Goal: Check status: Check status

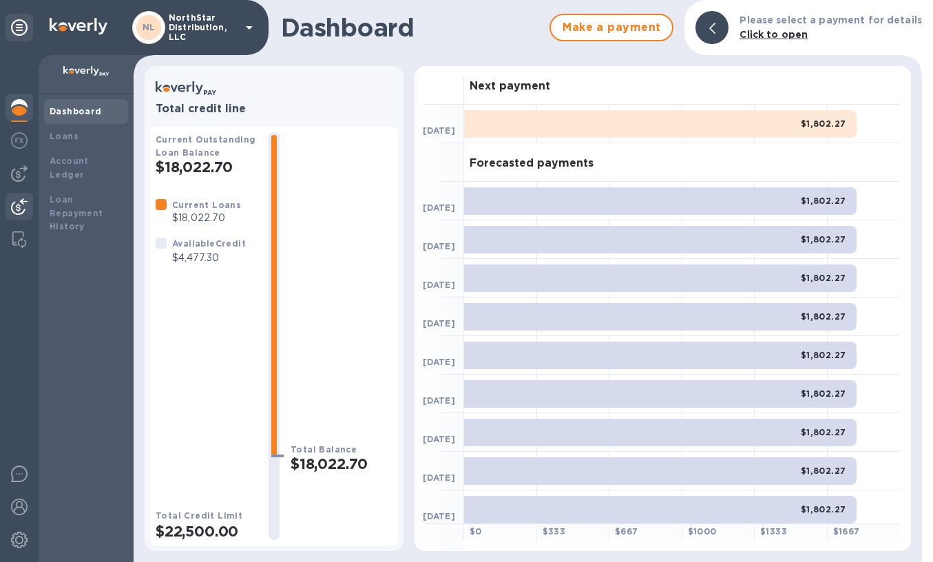
scroll to position [6, 0]
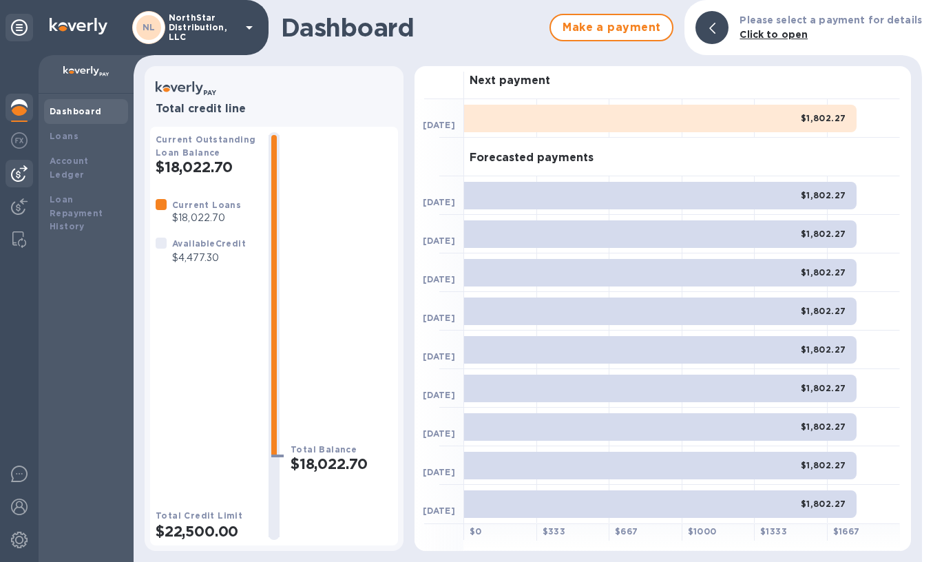
click at [21, 169] on img at bounding box center [19, 173] width 17 height 17
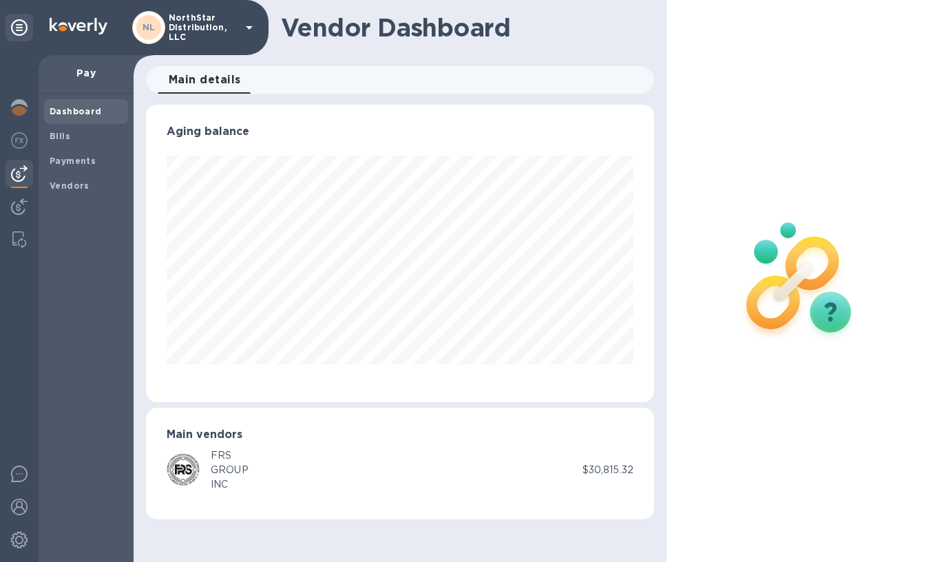
scroll to position [297, 508]
click at [74, 185] on b "Vendors" at bounding box center [70, 185] width 40 height 10
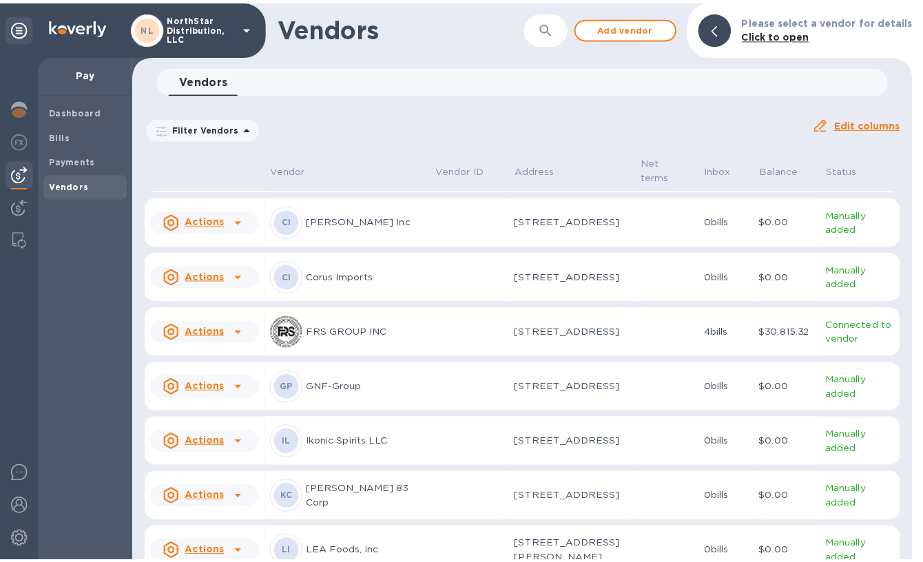
scroll to position [103, 0]
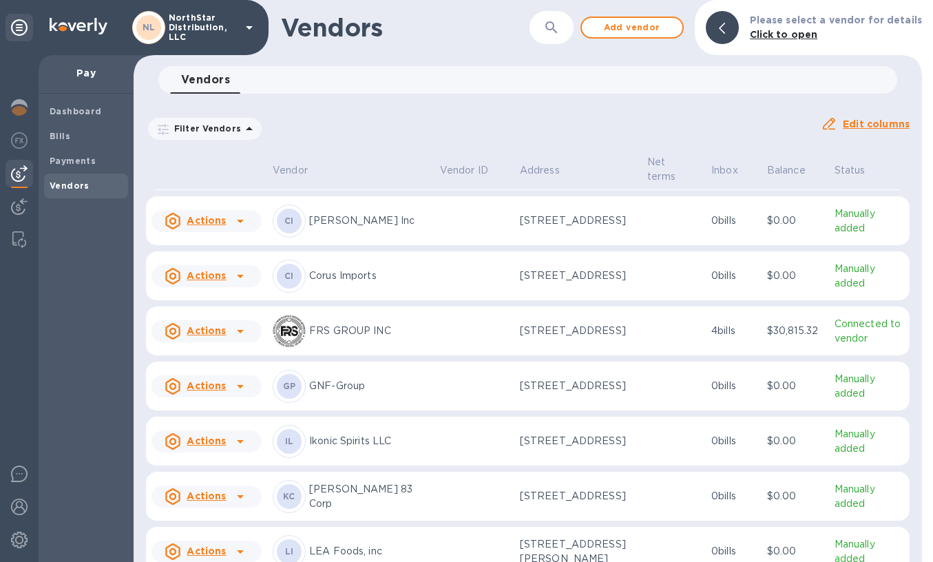
click at [442, 356] on td at bounding box center [474, 331] width 80 height 50
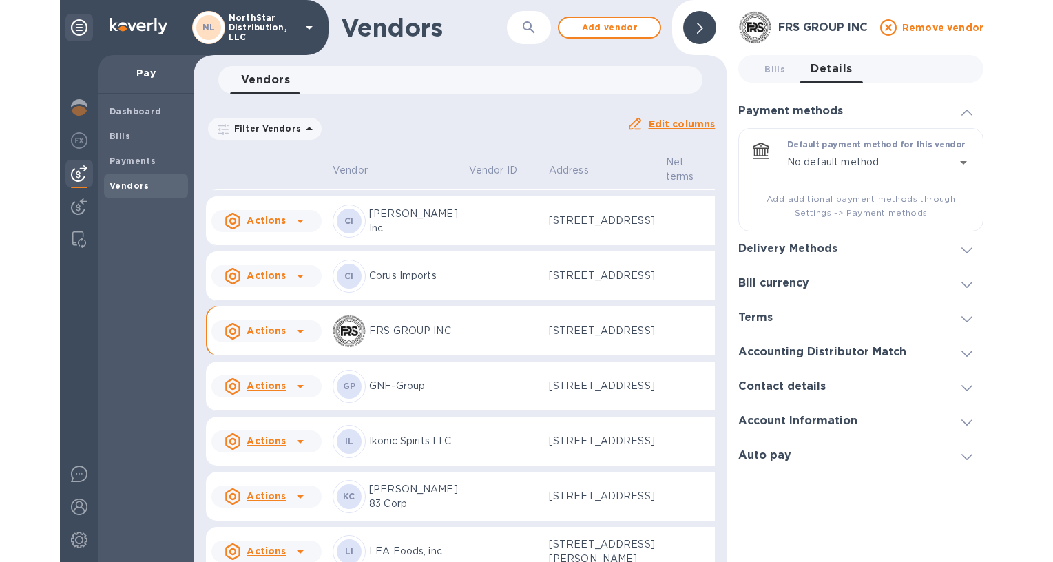
scroll to position [132, 0]
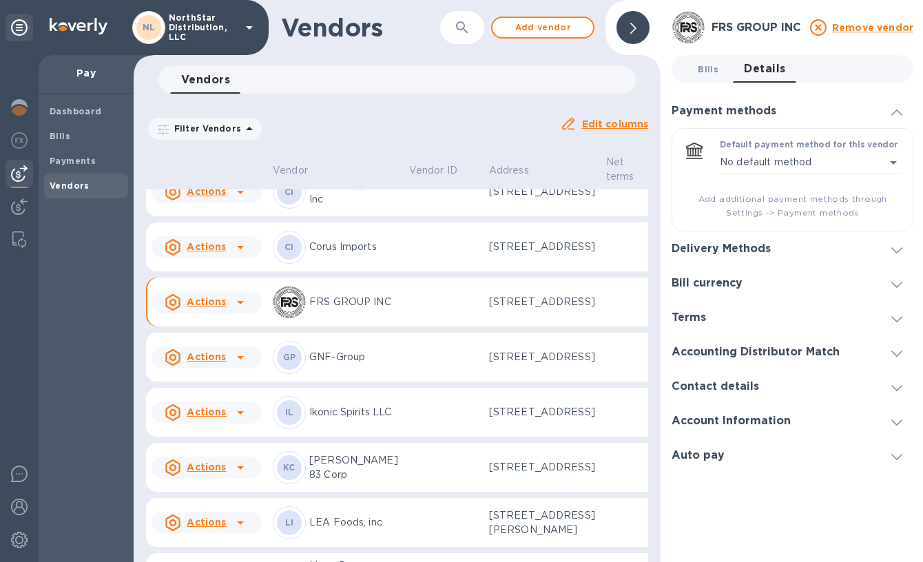
click at [708, 70] on span "Bills 0" at bounding box center [707, 69] width 21 height 14
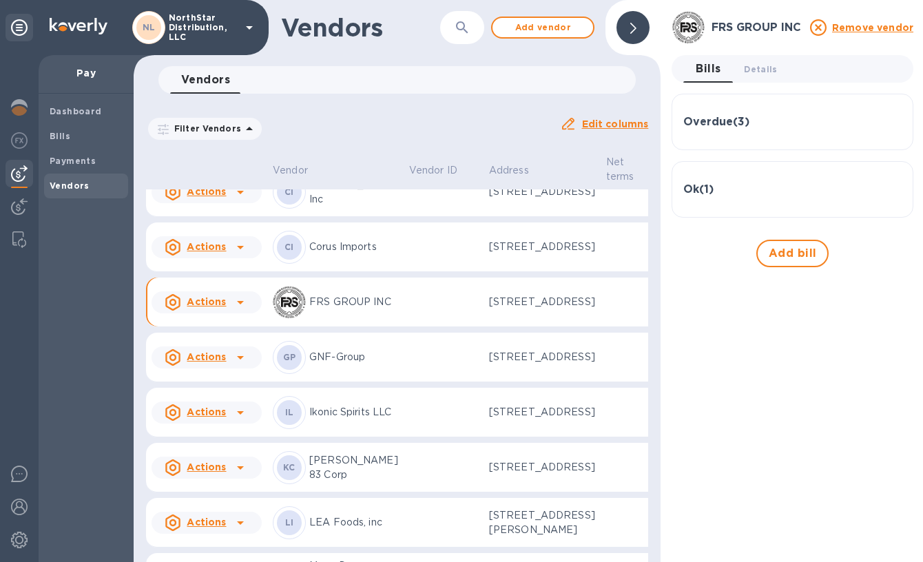
click at [719, 124] on h3 "Overdue ( 3 )" at bounding box center [716, 122] width 66 height 13
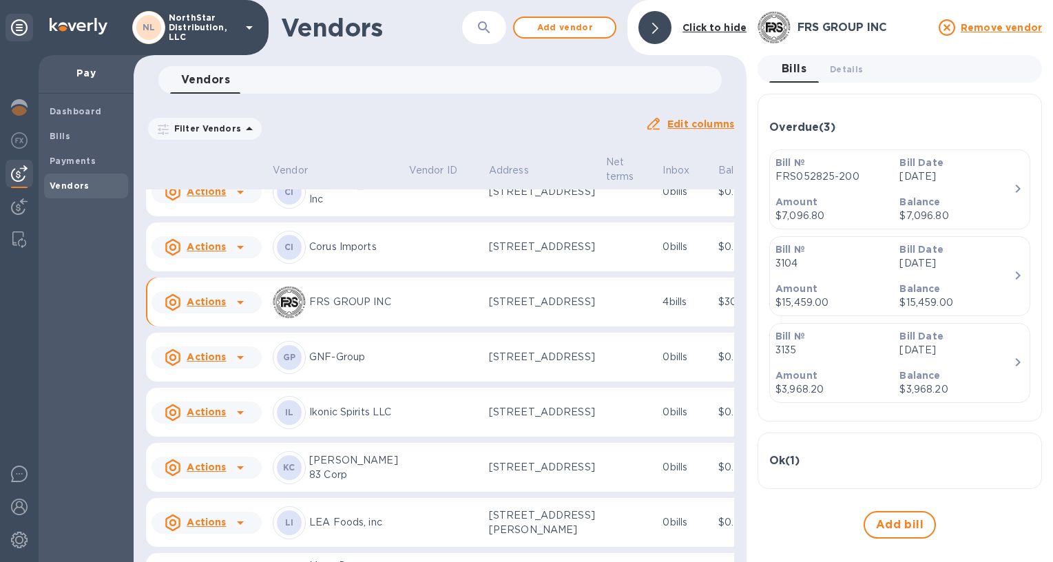
click at [932, 197] on p "Balance" at bounding box center [955, 202] width 113 height 14
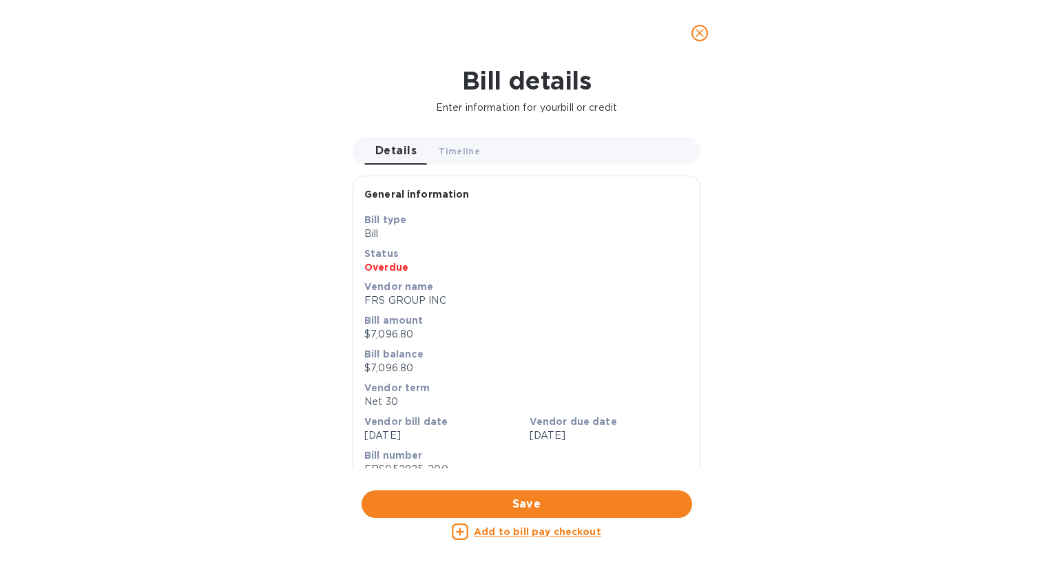
scroll to position [589, 0]
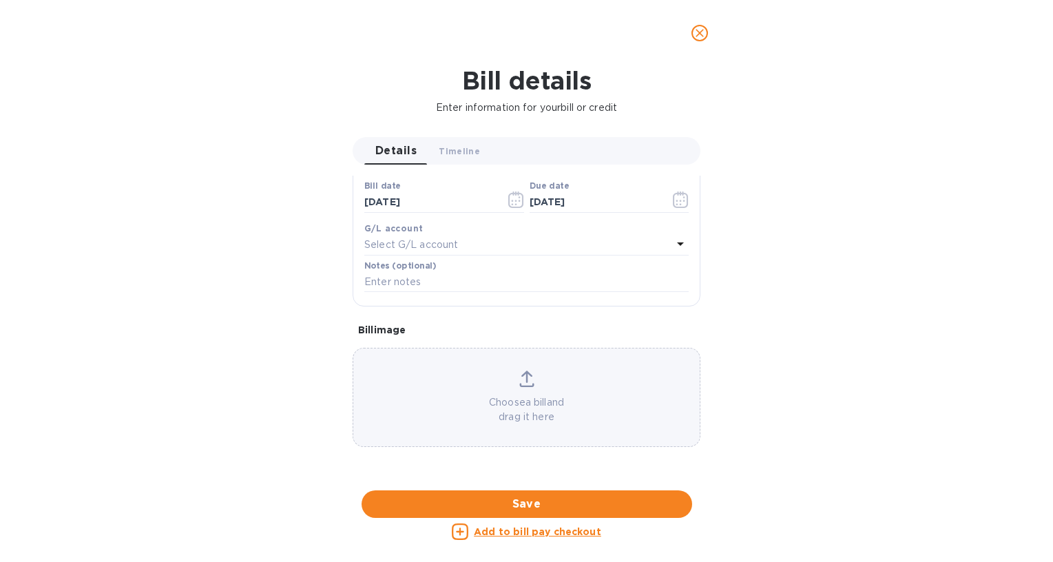
click at [531, 480] on div at bounding box center [527, 490] width 348 height 21
click at [698, 28] on icon "close" at bounding box center [700, 33] width 14 height 14
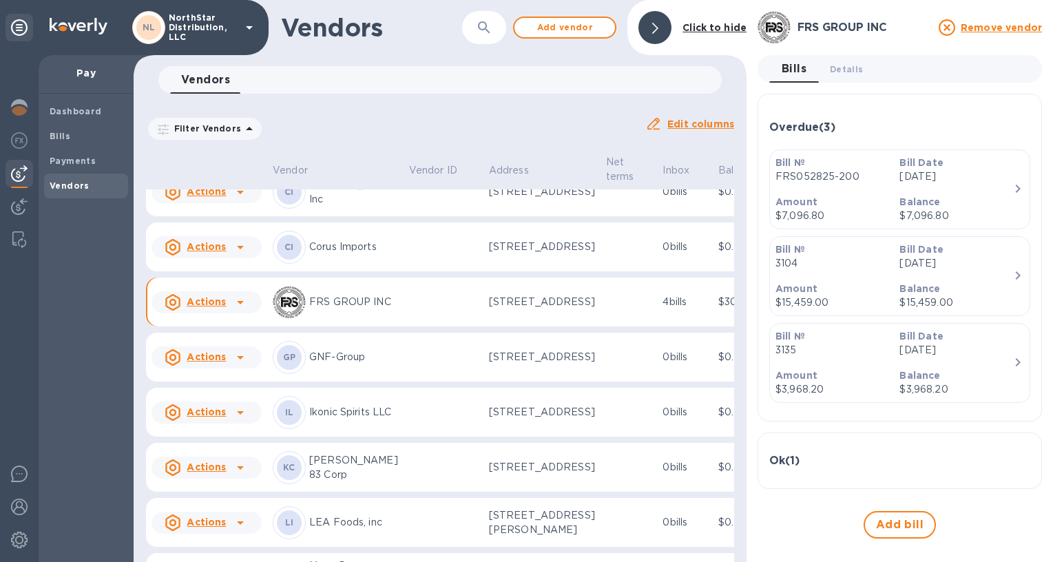
scroll to position [319, 0]
click at [932, 198] on p "Balance" at bounding box center [955, 202] width 113 height 14
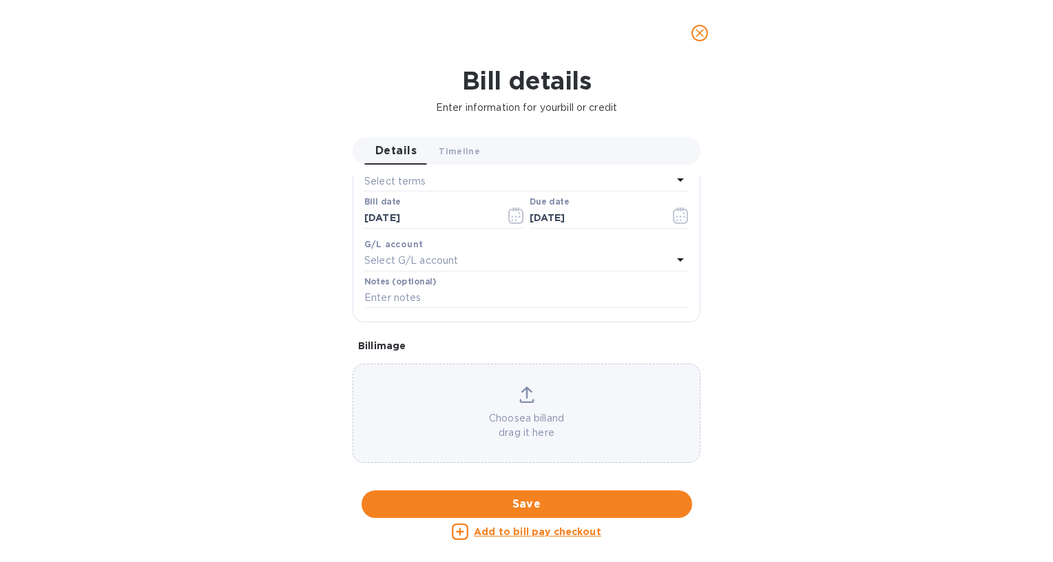
scroll to position [589, 0]
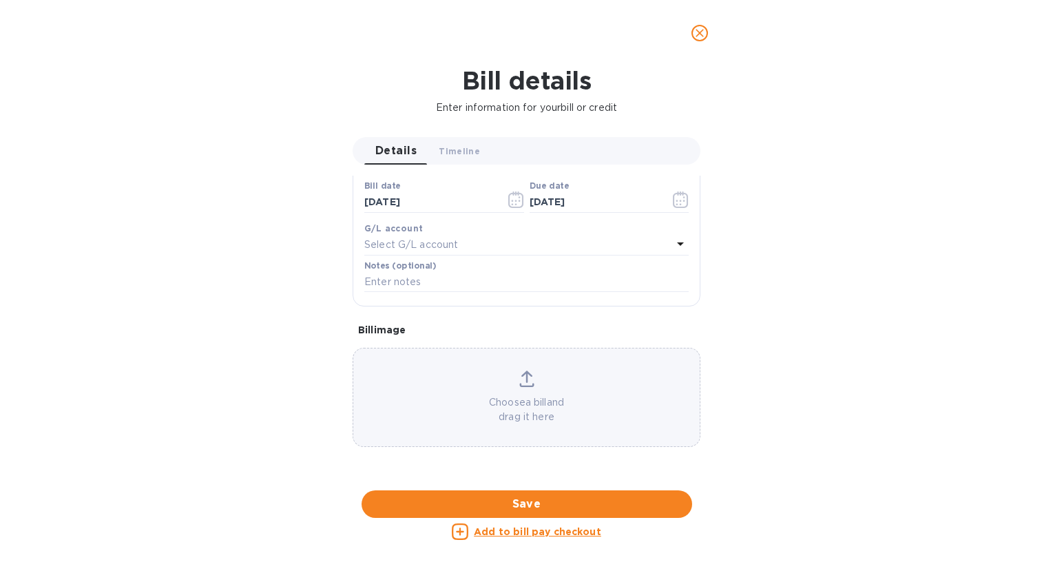
click at [525, 480] on div at bounding box center [527, 490] width 348 height 21
click at [702, 36] on icon "close" at bounding box center [699, 33] width 8 height 8
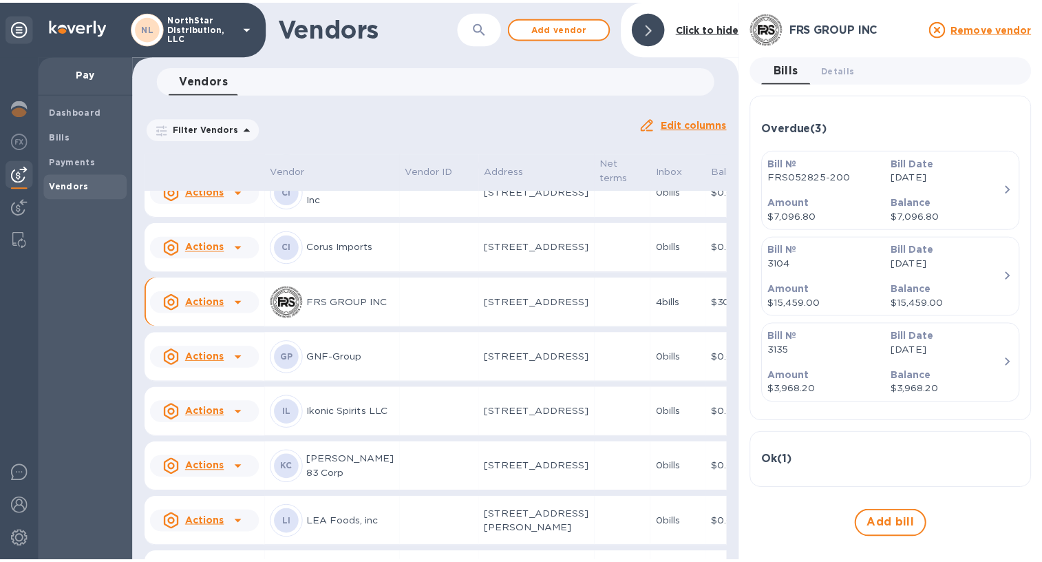
scroll to position [319, 0]
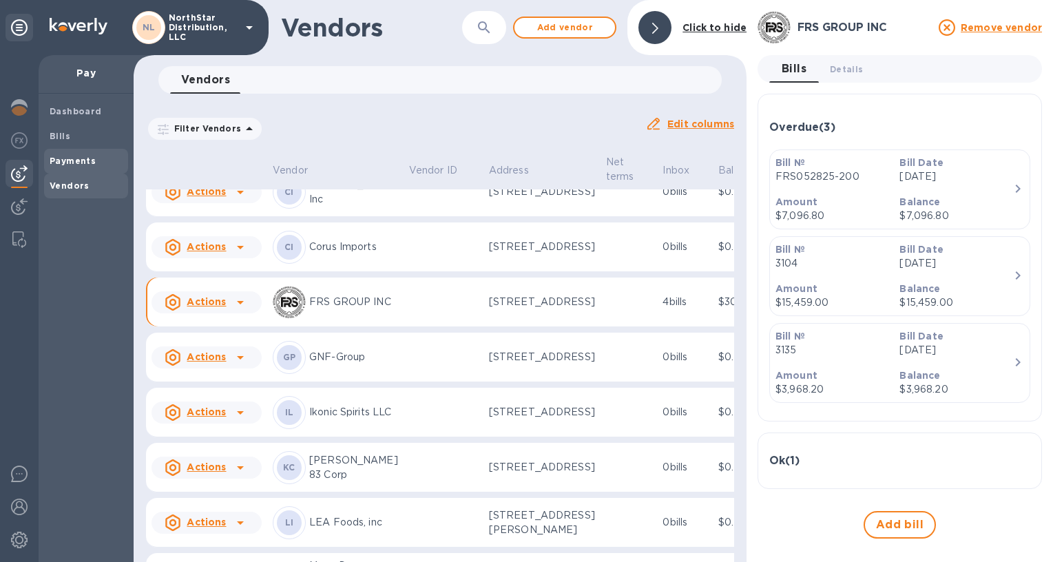
click at [86, 158] on b "Payments" at bounding box center [73, 161] width 46 height 10
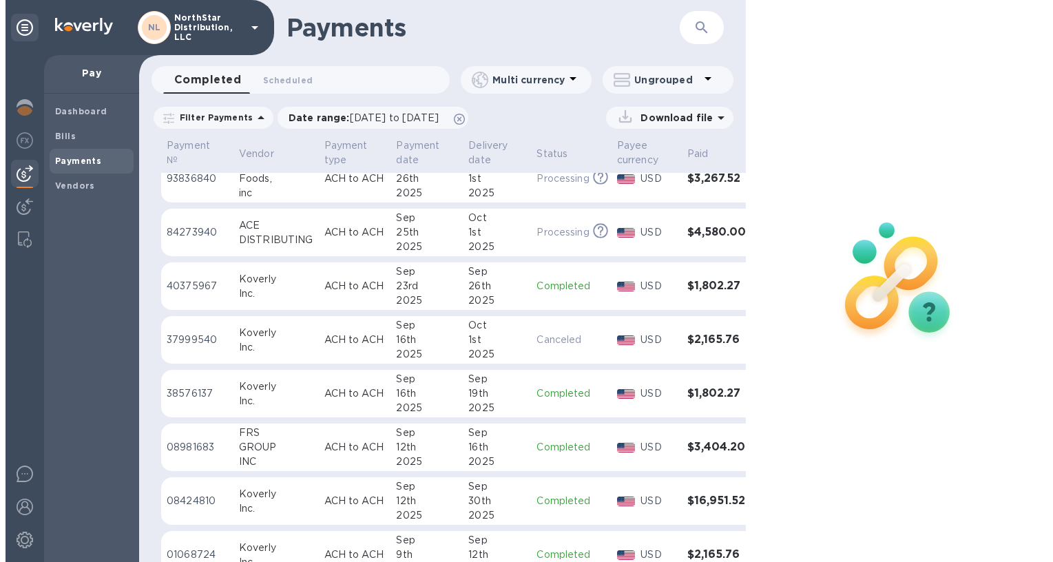
scroll to position [32, 0]
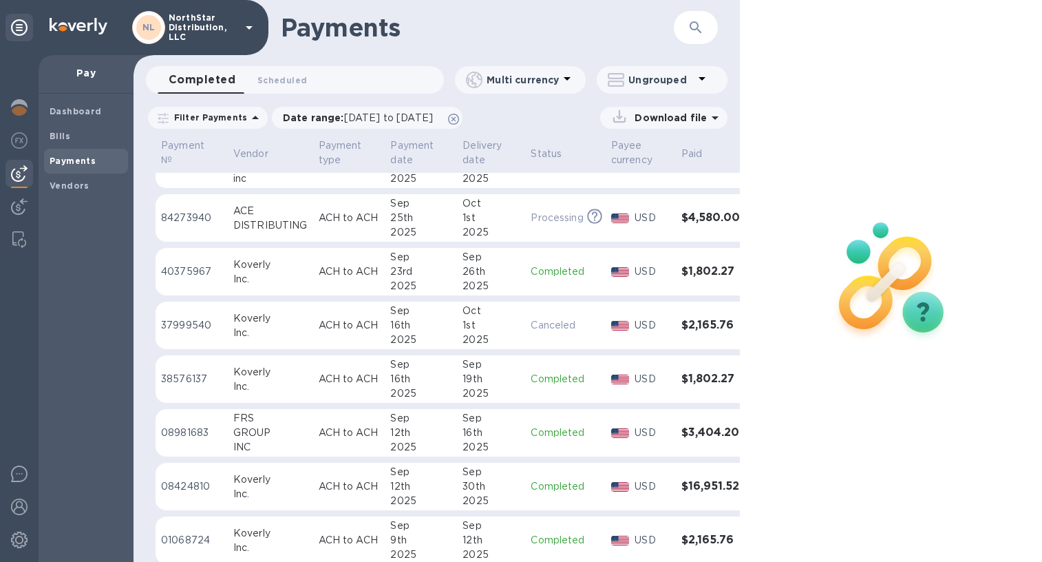
click at [508, 430] on div "16th" at bounding box center [491, 433] width 57 height 14
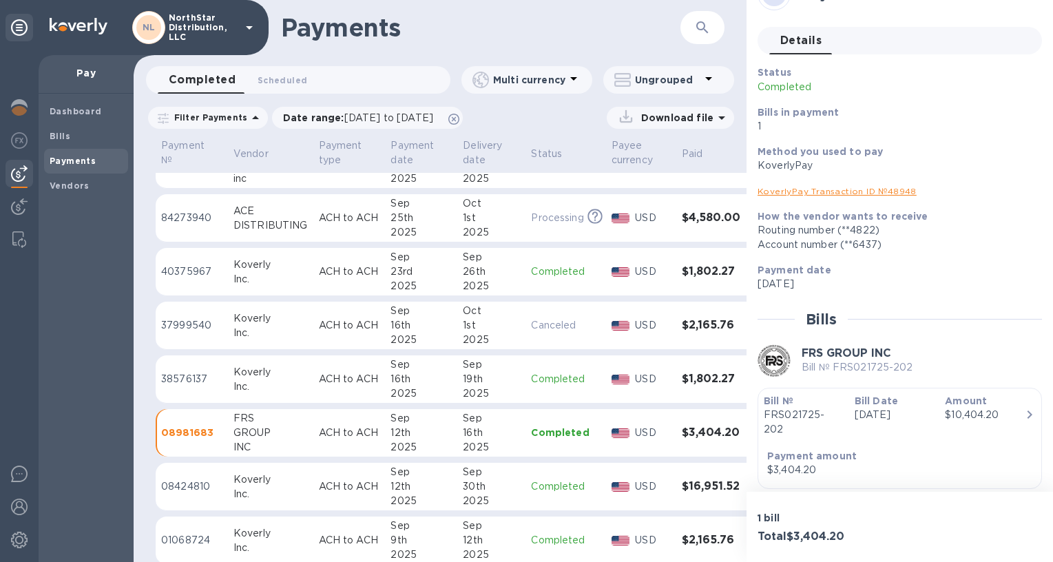
scroll to position [63, 0]
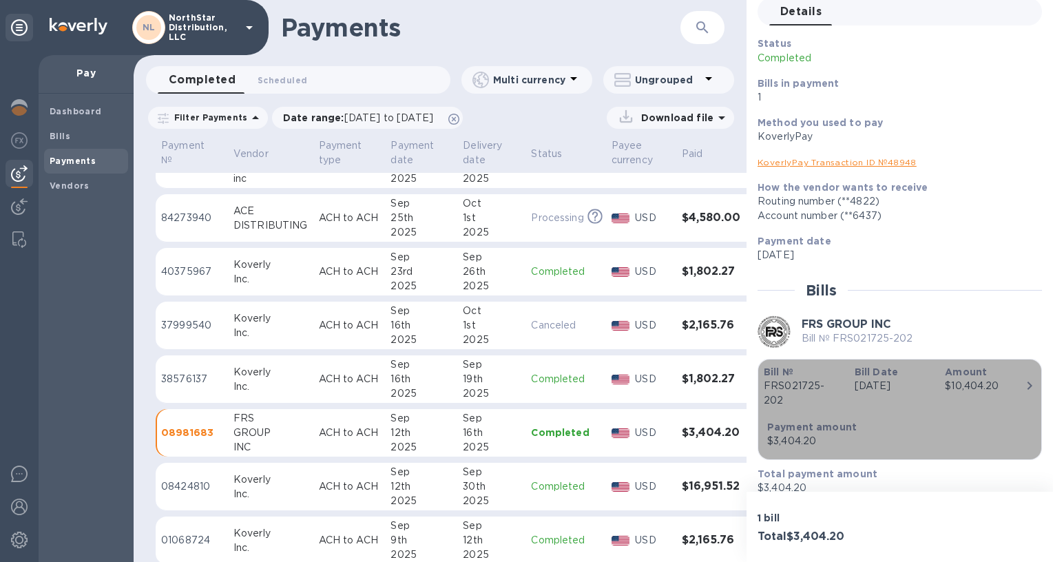
click at [932, 403] on div "Bill № FRS021725-202 Bill Date [DATE] Amount $10,404.20 Payment amount $3,404.20" at bounding box center [900, 409] width 272 height 89
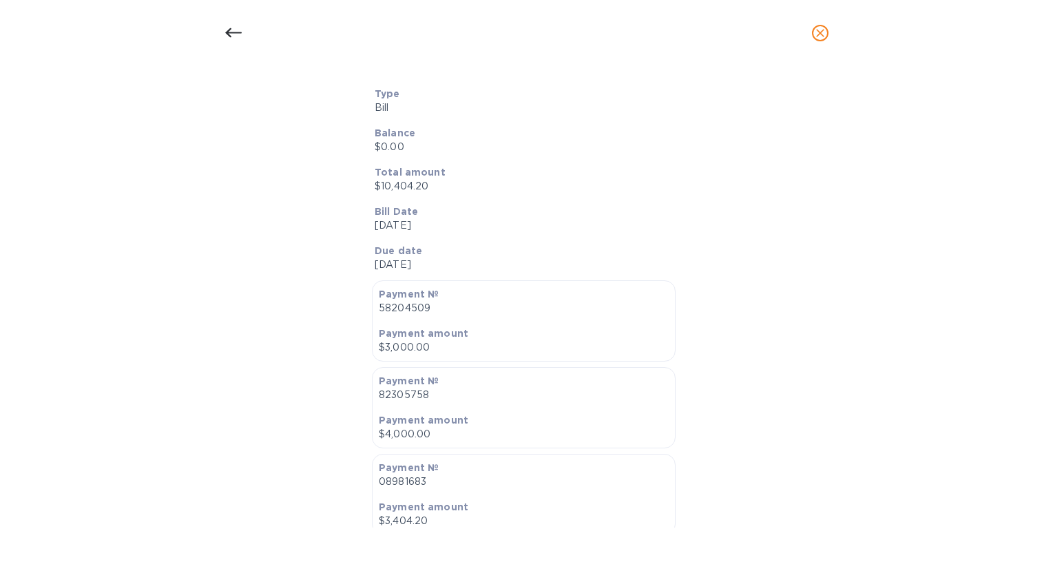
scroll to position [440, 0]
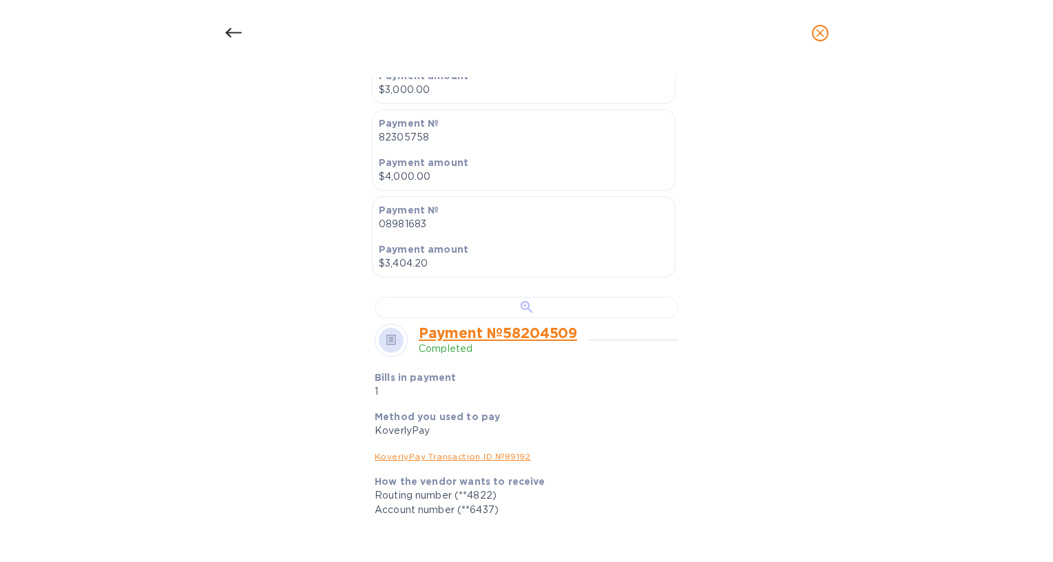
click at [557, 318] on div at bounding box center [527, 307] width 304 height 21
click at [820, 34] on icon "close" at bounding box center [820, 33] width 8 height 8
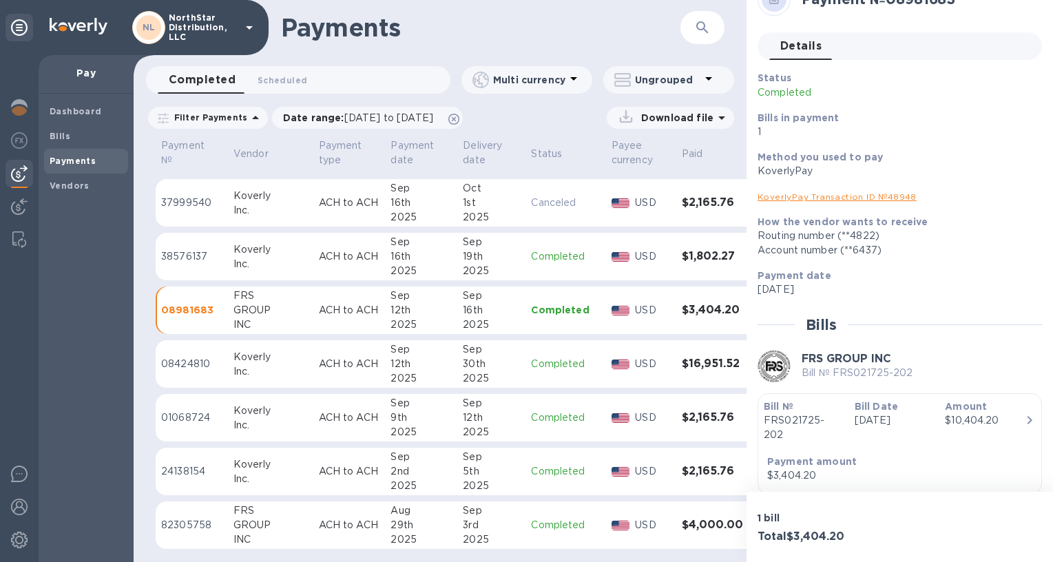
scroll to position [0, 0]
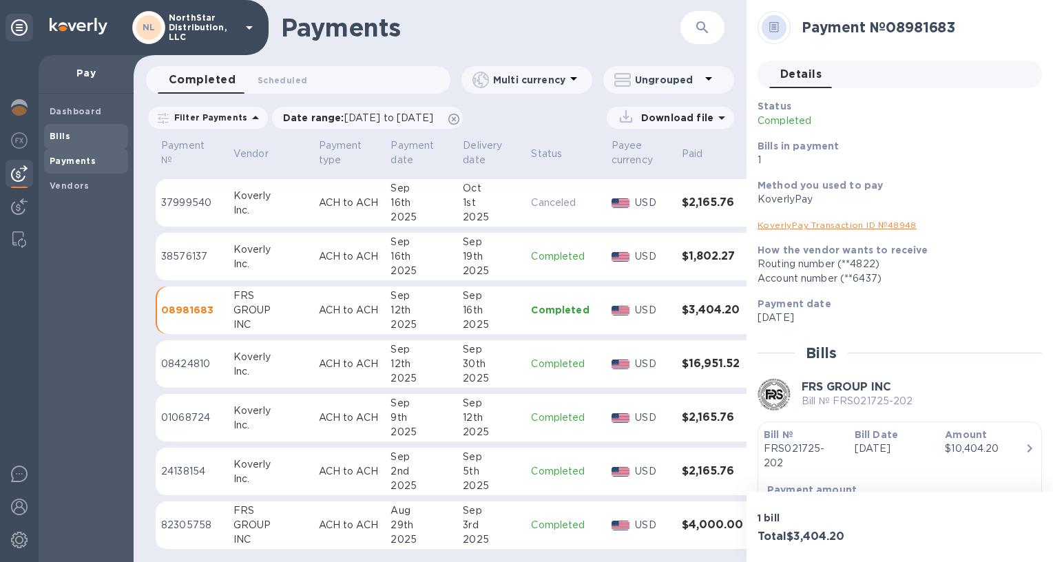
click at [61, 138] on b "Bills" at bounding box center [60, 136] width 21 height 10
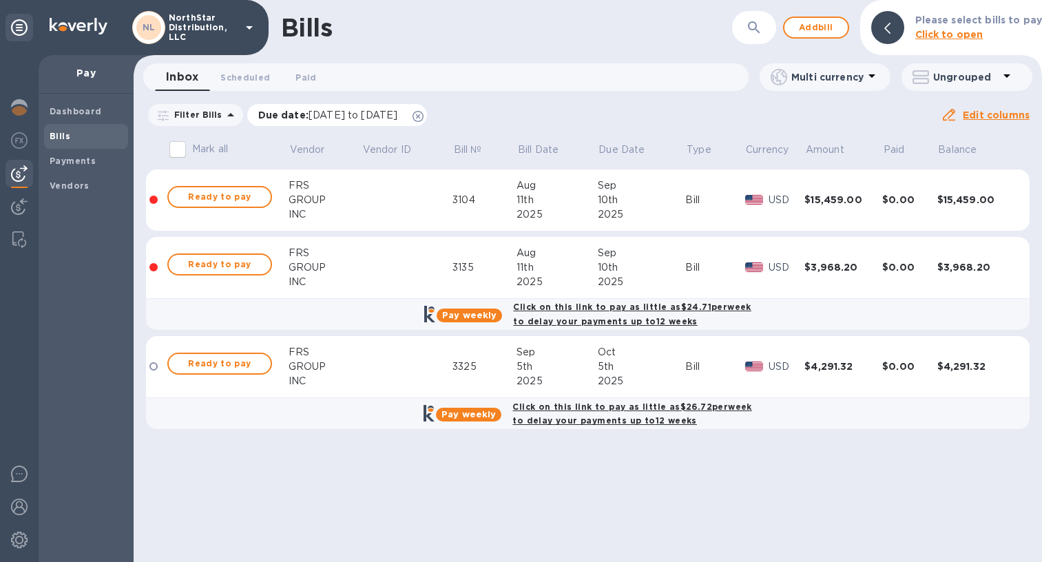
click at [327, 116] on span "[DATE] to [DATE]" at bounding box center [352, 114] width 89 height 11
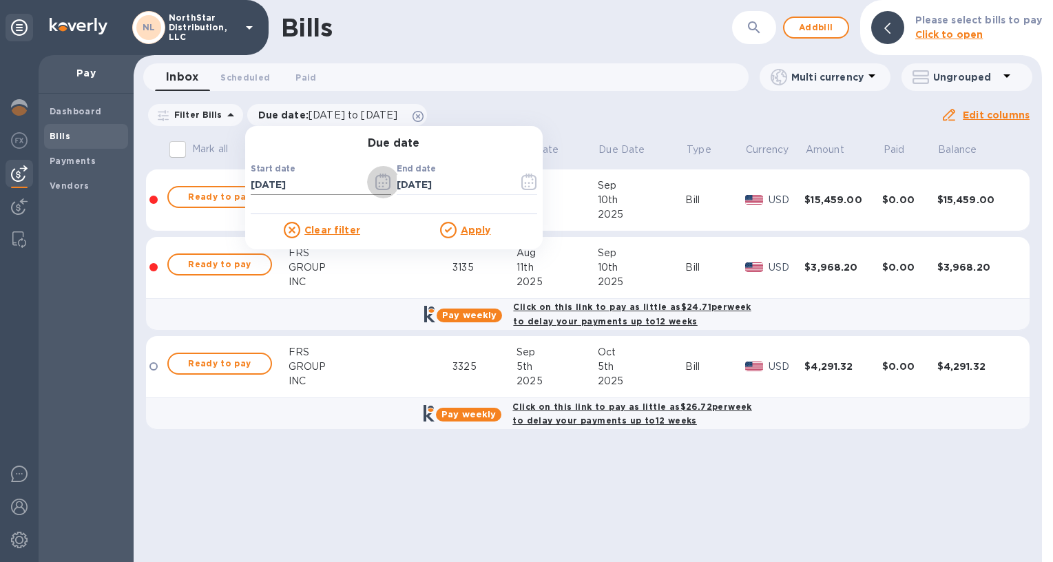
click at [378, 184] on icon "button" at bounding box center [383, 182] width 16 height 17
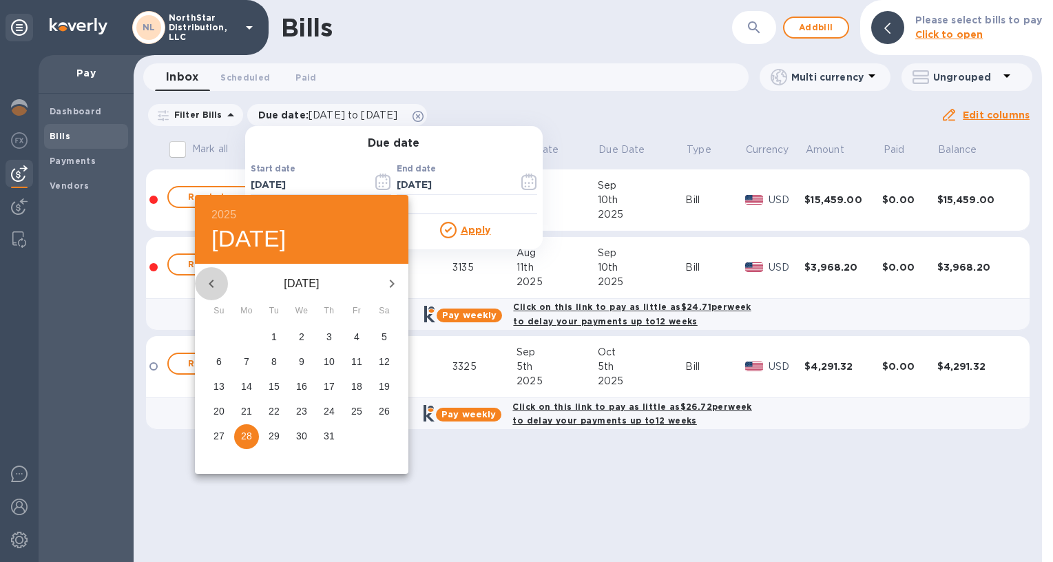
click at [213, 284] on icon "button" at bounding box center [211, 283] width 17 height 17
click at [275, 338] on p "1" at bounding box center [274, 337] width 6 height 14
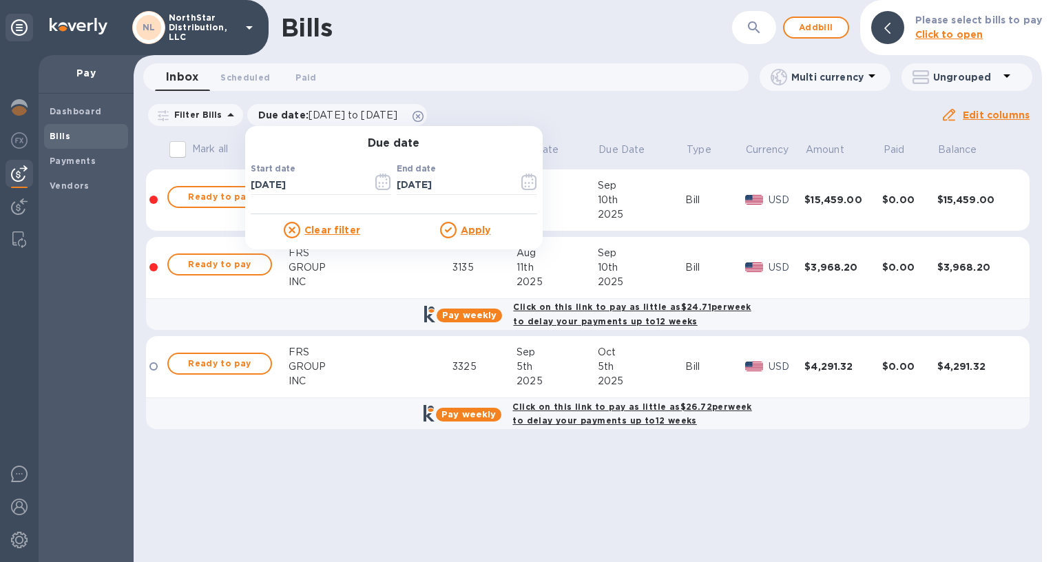
type input "[DATE]"
click at [470, 233] on u "Apply" at bounding box center [476, 229] width 30 height 11
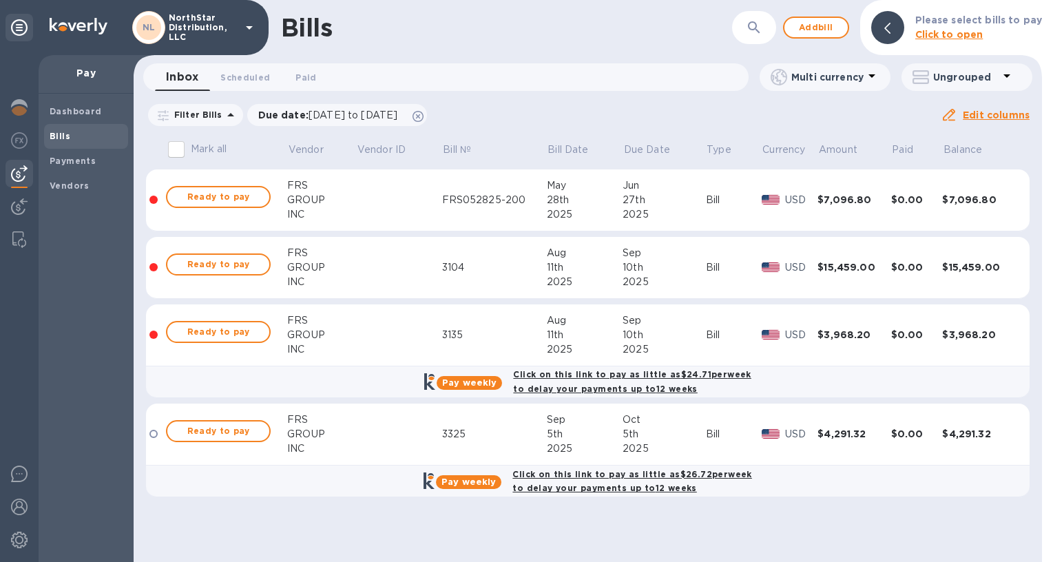
click at [848, 211] on td "$7,096.80" at bounding box center [853, 200] width 73 height 62
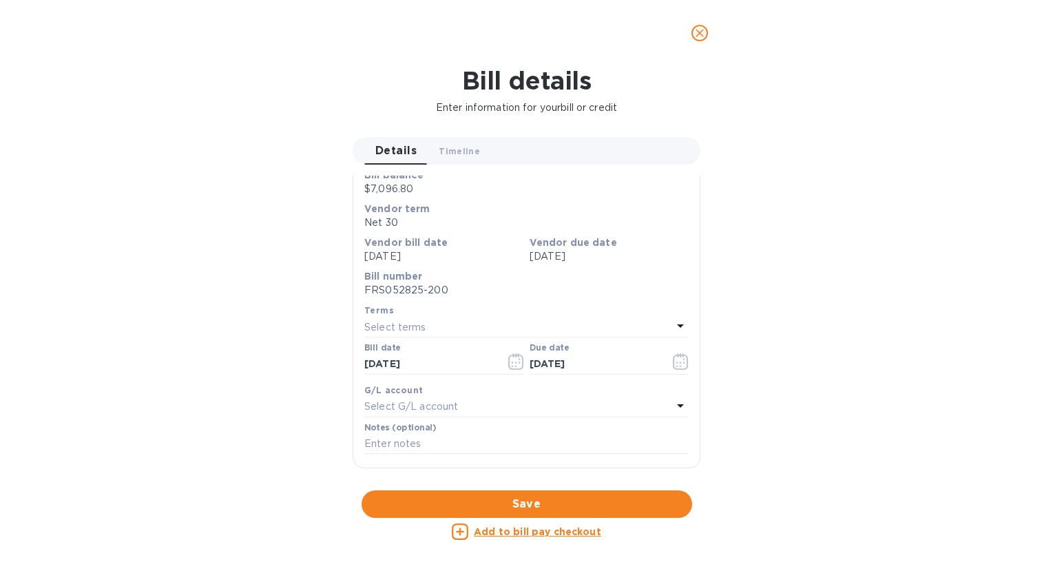
scroll to position [589, 0]
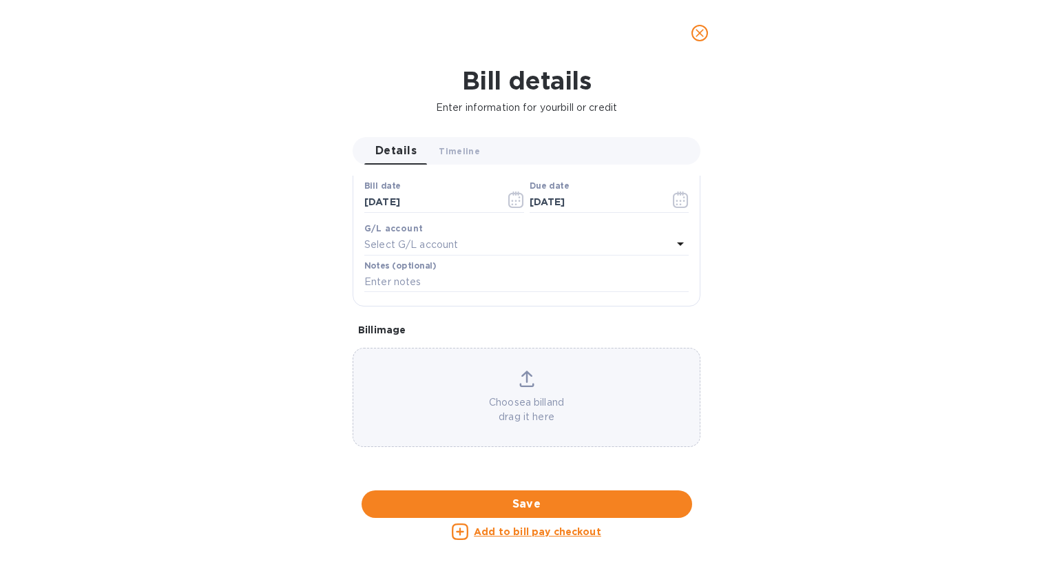
click at [554, 480] on div at bounding box center [527, 490] width 348 height 21
click at [704, 37] on icon "close" at bounding box center [700, 33] width 14 height 14
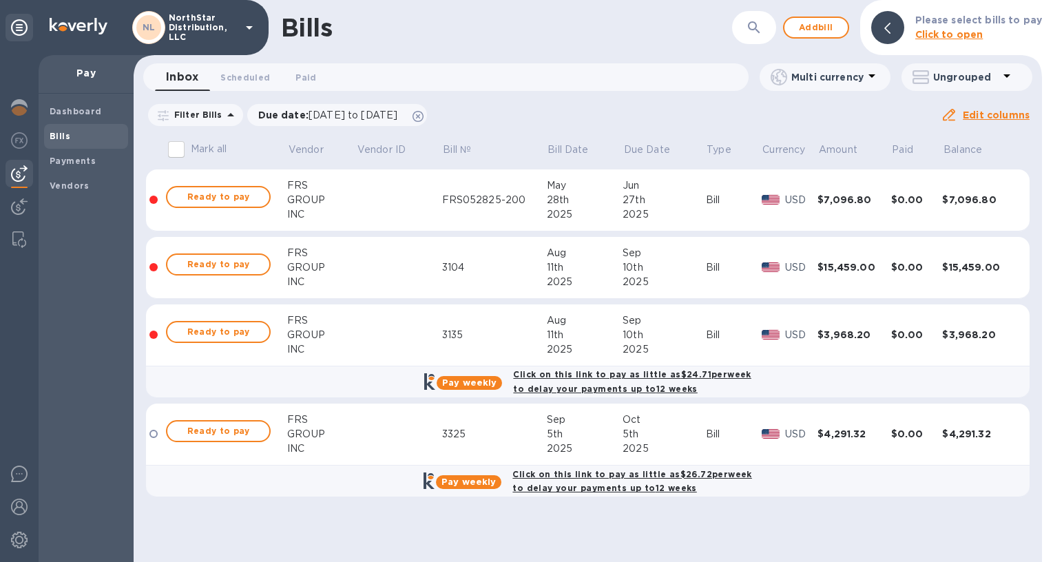
scroll to position [319, 0]
